Goal: Information Seeking & Learning: Obtain resource

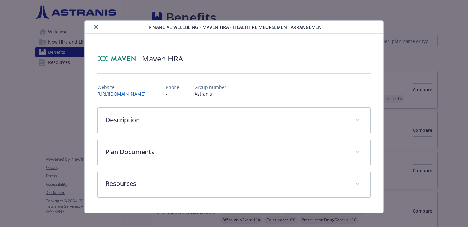
scroll to position [7, 0]
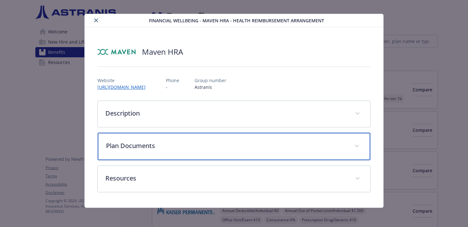
click at [156, 153] on div "Plan Documents" at bounding box center [234, 146] width 273 height 27
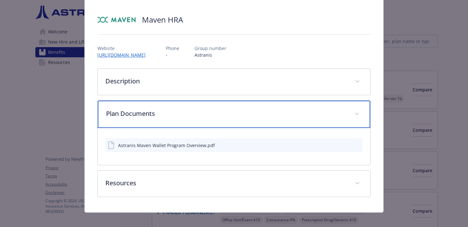
scroll to position [43, 0]
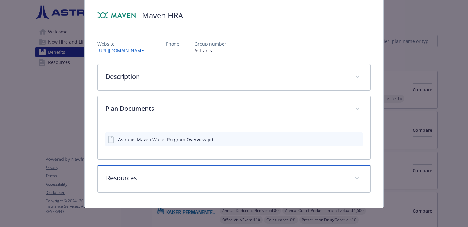
click at [159, 187] on div "Resources" at bounding box center [234, 178] width 273 height 27
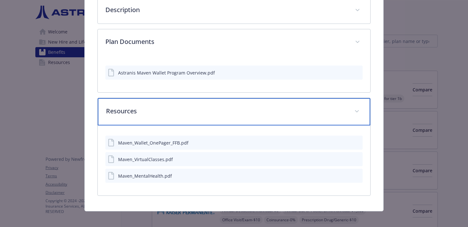
scroll to position [0, 0]
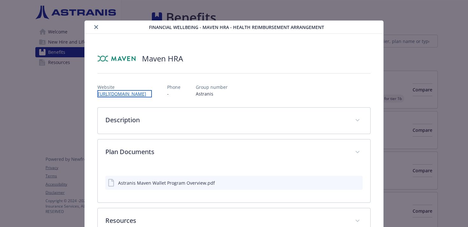
click at [130, 91] on link "[URL][DOMAIN_NAME]" at bounding box center [124, 93] width 54 height 7
